Goal: Submit feedback/report problem

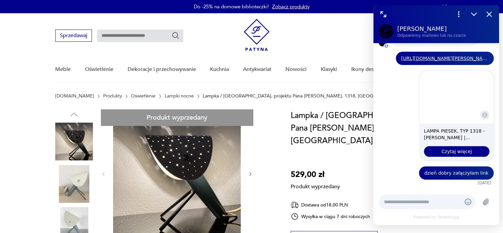
scroll to position [110, 0]
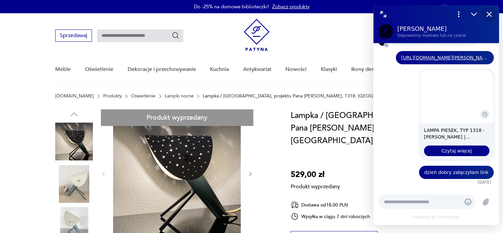
click at [490, 12] on icon "Zamknij" at bounding box center [489, 14] width 9 height 9
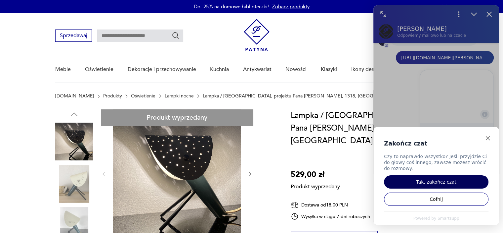
click at [432, 183] on button "Tak, zakończ czat" at bounding box center [436, 181] width 105 height 13
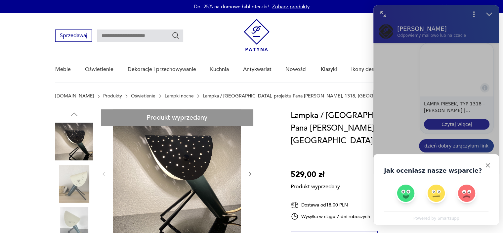
scroll to position [139, 0]
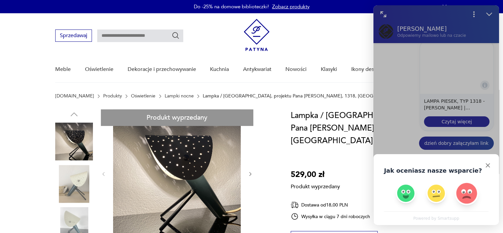
click at [466, 195] on img "Oceń czat negatywnie" at bounding box center [467, 193] width 24 height 24
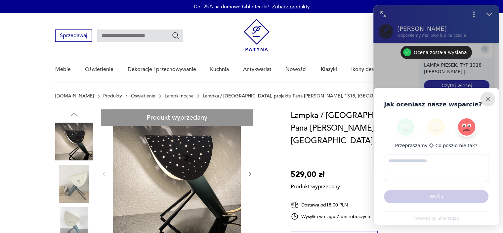
click at [486, 166] on div "Przepraszamy 😓 Co poszło nie tak? Wyślij" at bounding box center [437, 161] width 126 height 99
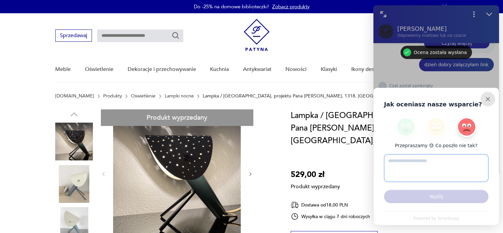
scroll to position [226, 0]
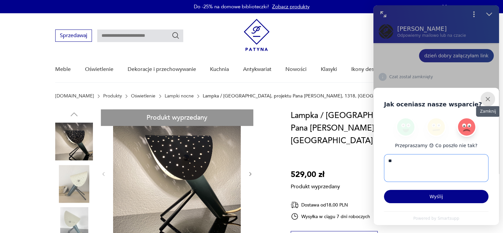
type textarea "*"
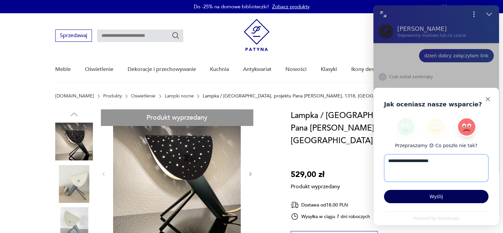
type textarea "**********"
click at [442, 199] on button "Wyślij" at bounding box center [436, 196] width 105 height 13
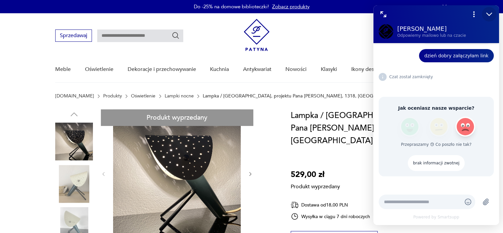
click at [488, 14] on icon "Zmniejsz" at bounding box center [489, 14] width 9 height 9
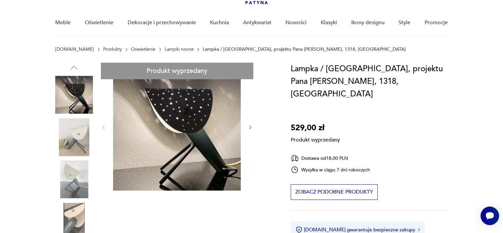
scroll to position [50, 0]
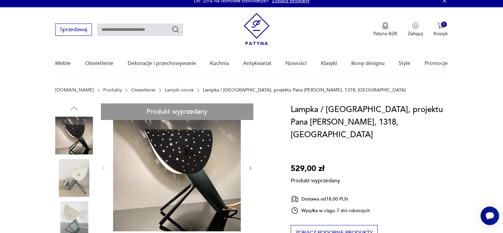
scroll to position [0, 0]
